Goal: Find specific page/section: Find specific page/section

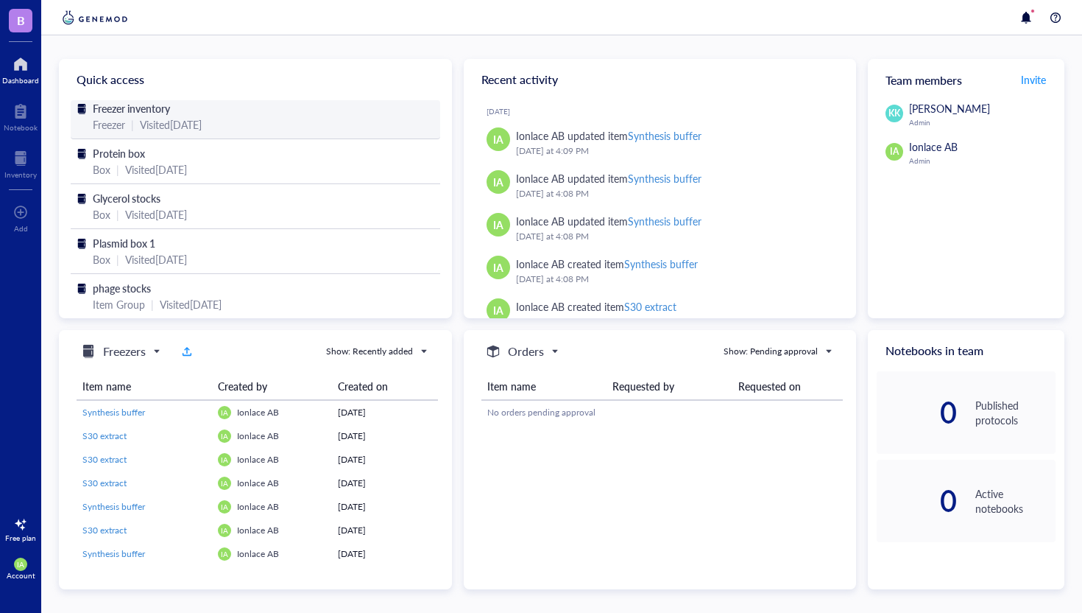
click at [144, 119] on div "Visited [DATE]" at bounding box center [171, 124] width 62 height 16
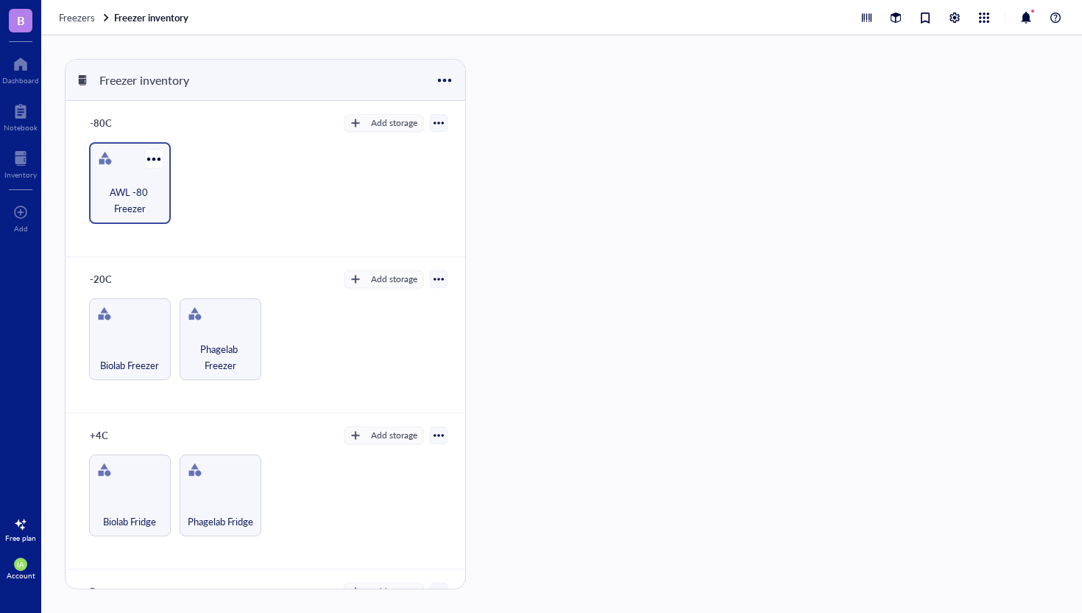
click at [133, 186] on span "AWL -80 Freezer" at bounding box center [129, 200] width 67 height 32
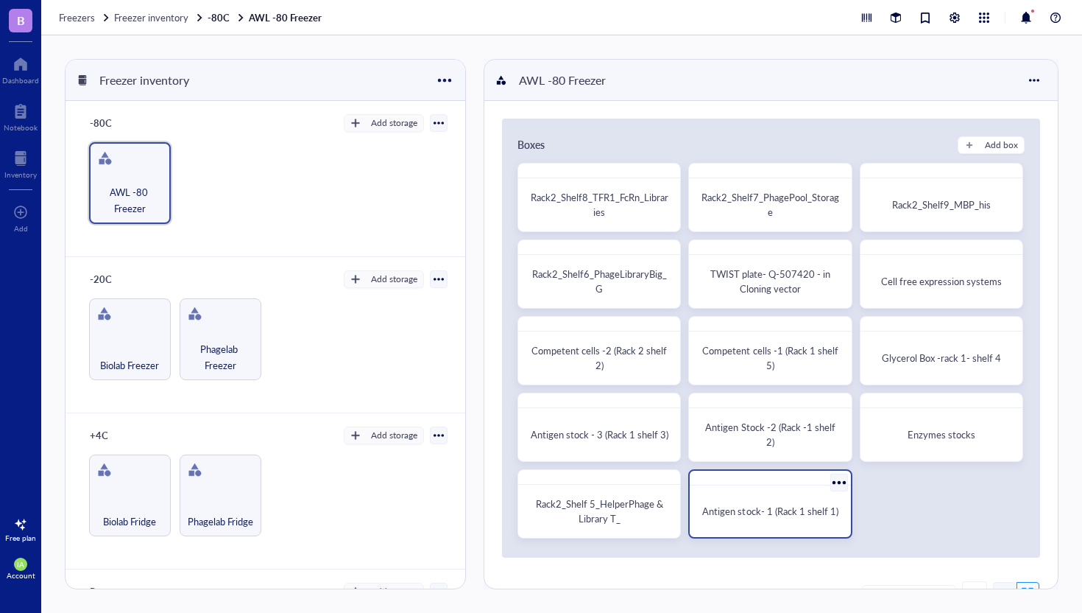
click at [752, 504] on span "Antigen stock- 1 (Rack 1 shelf 1)" at bounding box center [770, 511] width 135 height 14
